Goal: Task Accomplishment & Management: Use online tool/utility

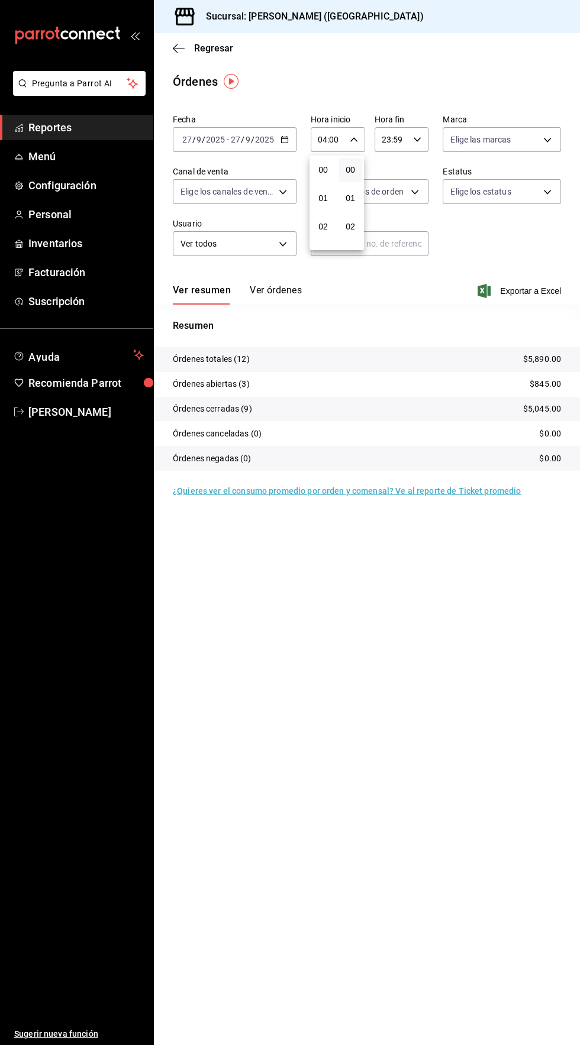
scroll to position [57, 0]
click at [403, 779] on div at bounding box center [290, 522] width 580 height 1045
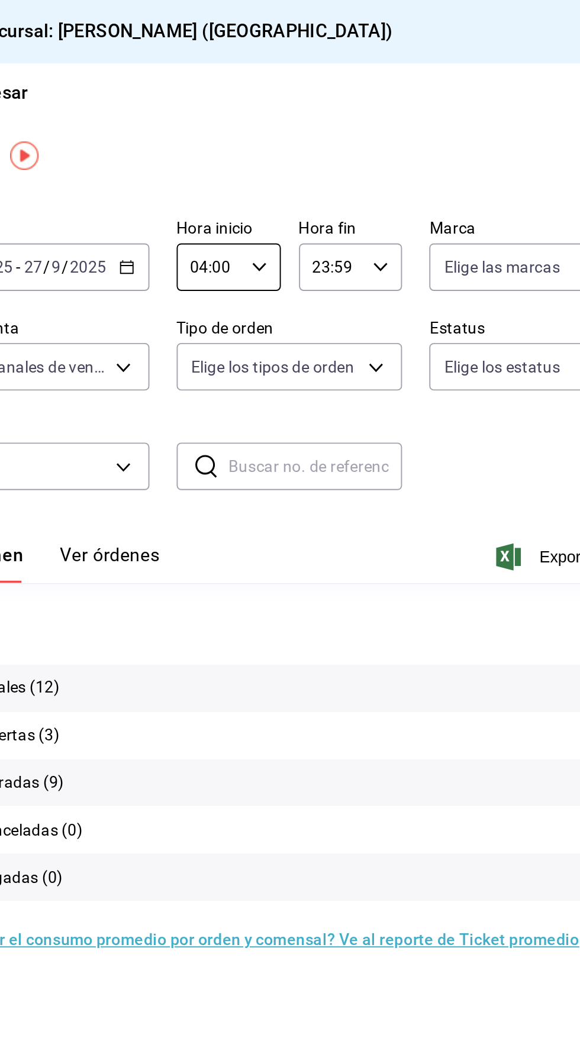
click at [470, 48] on div "Regresar" at bounding box center [367, 48] width 426 height 30
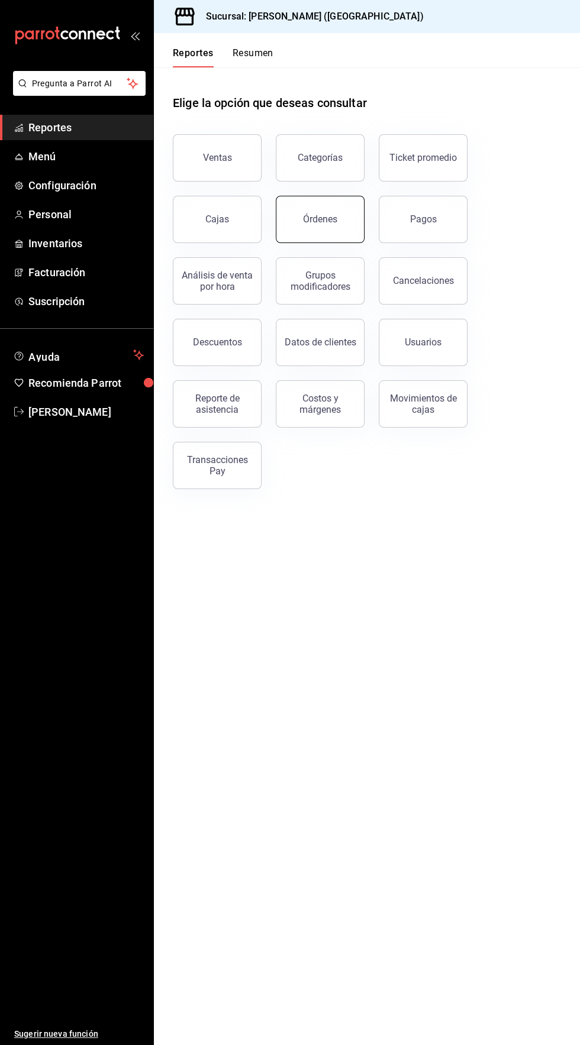
click at [328, 235] on button "Órdenes" at bounding box center [320, 219] width 89 height 47
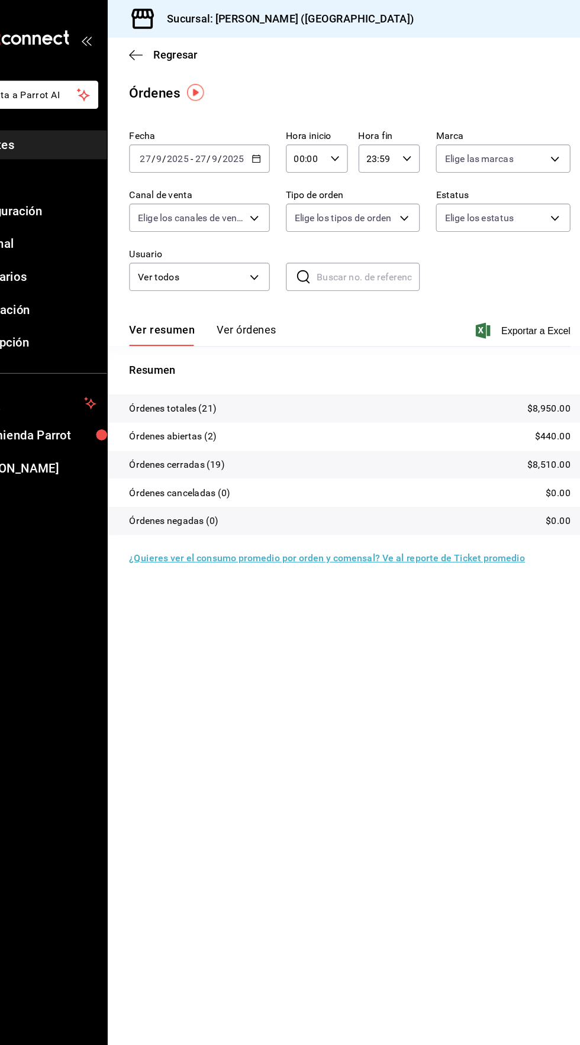
click at [325, 141] on input "00:00" at bounding box center [327, 140] width 34 height 24
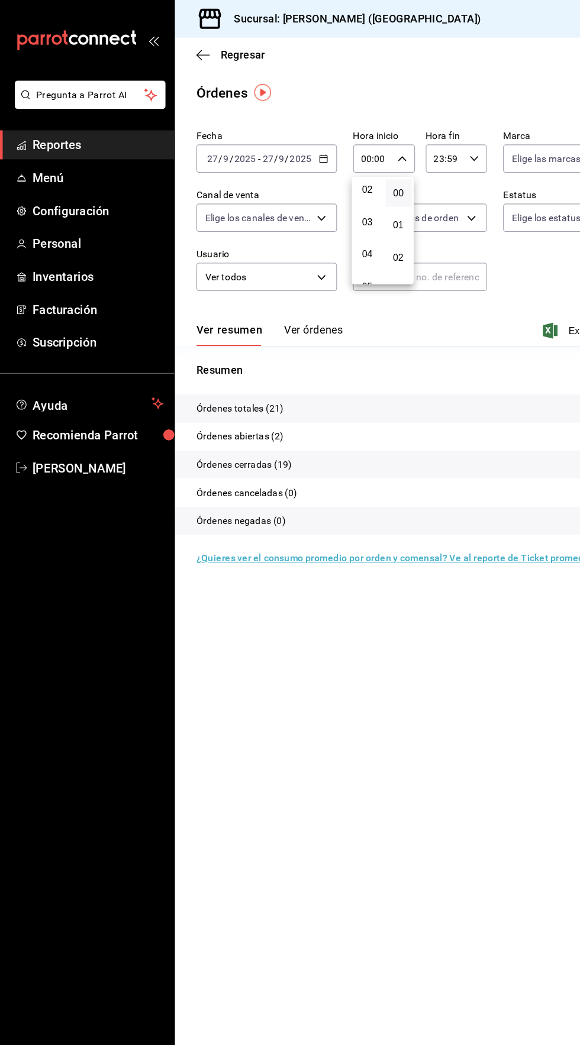
scroll to position [64, 0]
click at [322, 220] on span "04" at bounding box center [323, 218] width 8 height 9
type input "04:00"
click at [436, 62] on div at bounding box center [290, 522] width 580 height 1045
